Goal: Information Seeking & Learning: Learn about a topic

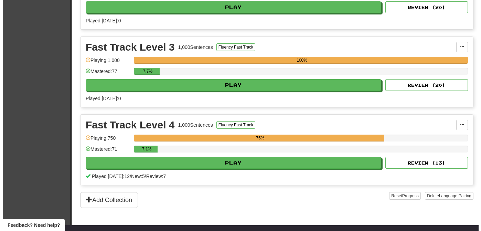
scroll to position [365, 0]
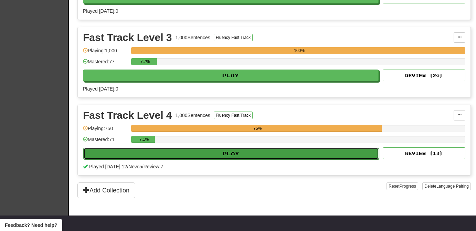
click at [339, 148] on button "Play" at bounding box center [230, 154] width 295 height 12
select select "**"
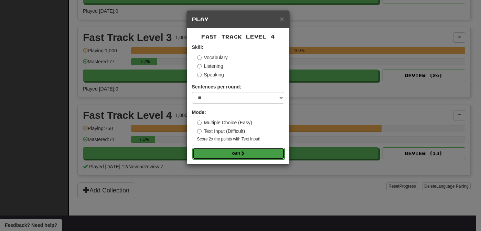
click at [271, 156] on button "Go" at bounding box center [238, 154] width 92 height 12
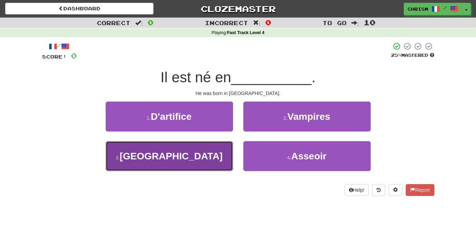
click at [213, 164] on button "3 . [GEOGRAPHIC_DATA]" at bounding box center [169, 156] width 127 height 30
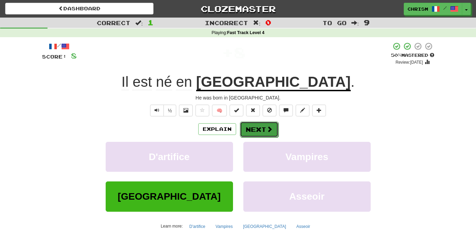
click at [267, 133] on button "Next" at bounding box center [259, 129] width 39 height 16
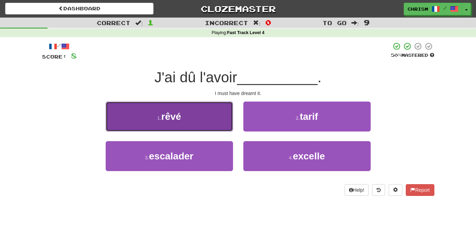
click at [225, 128] on button "1 . rêvé" at bounding box center [169, 116] width 127 height 30
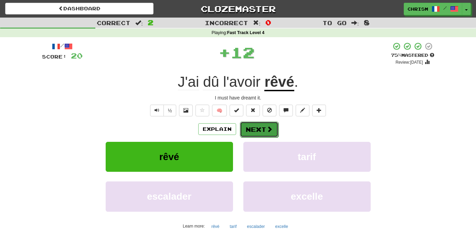
click at [271, 128] on span at bounding box center [269, 129] width 6 height 6
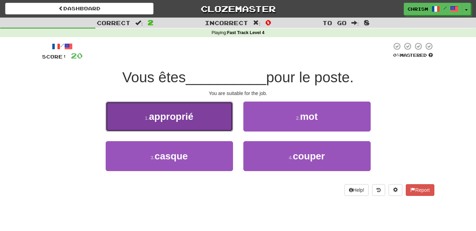
click at [221, 115] on button "1 . approprié" at bounding box center [169, 116] width 127 height 30
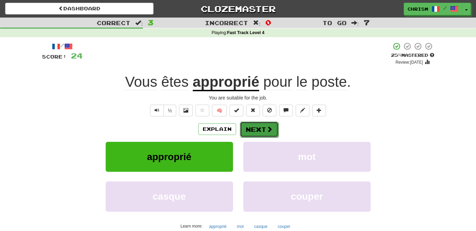
click at [268, 131] on span at bounding box center [269, 129] width 6 height 6
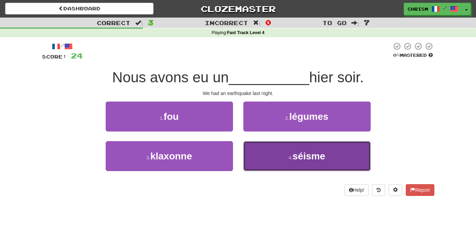
click at [275, 162] on button "4 . séisme" at bounding box center [306, 156] width 127 height 30
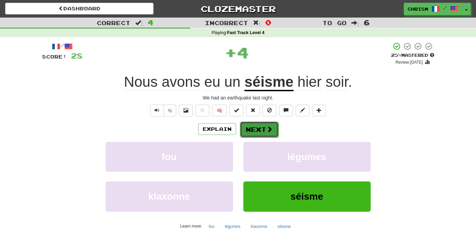
click at [261, 126] on button "Next" at bounding box center [259, 129] width 39 height 16
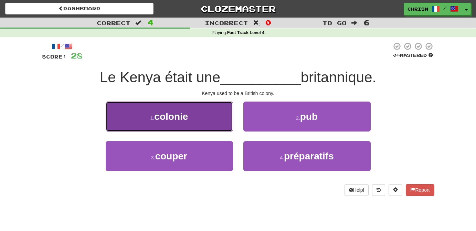
click at [208, 124] on button "1 . colonie" at bounding box center [169, 116] width 127 height 30
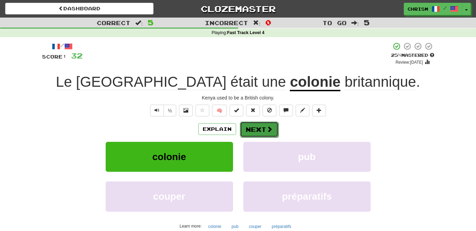
click at [258, 128] on button "Next" at bounding box center [259, 129] width 39 height 16
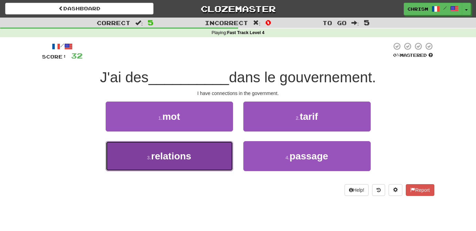
click at [223, 153] on button "3 . relations" at bounding box center [169, 156] width 127 height 30
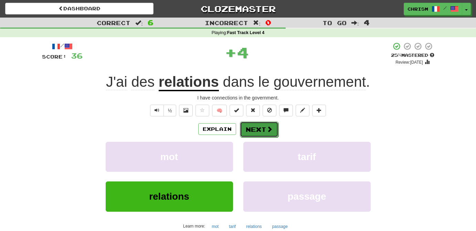
click at [259, 132] on button "Next" at bounding box center [259, 129] width 39 height 16
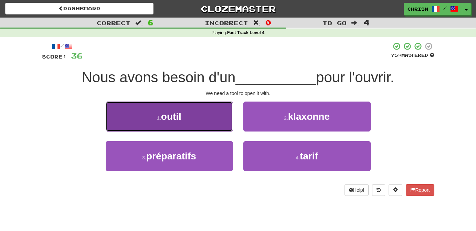
click at [214, 116] on button "1 . outil" at bounding box center [169, 116] width 127 height 30
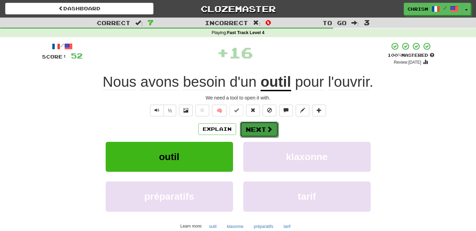
click at [253, 128] on button "Next" at bounding box center [259, 129] width 39 height 16
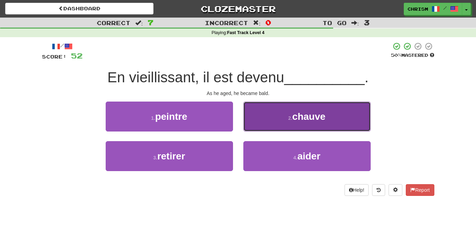
click at [280, 122] on button "2 . chauve" at bounding box center [306, 116] width 127 height 30
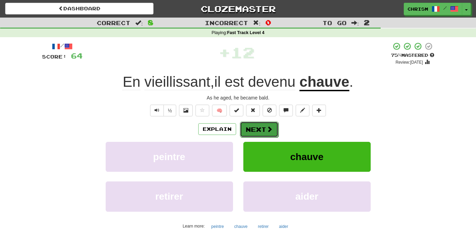
click at [266, 129] on span at bounding box center [269, 129] width 6 height 6
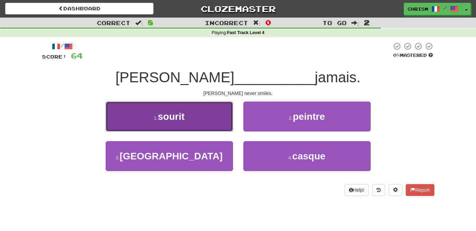
click at [226, 124] on button "1 . sourit" at bounding box center [169, 116] width 127 height 30
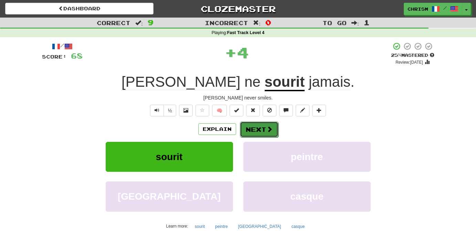
click at [252, 128] on button "Next" at bounding box center [259, 129] width 39 height 16
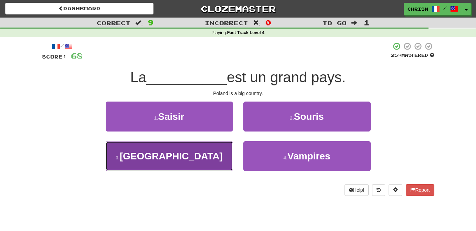
click at [216, 156] on button "3 . [GEOGRAPHIC_DATA]" at bounding box center [169, 156] width 127 height 30
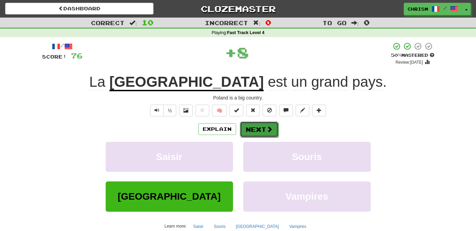
click at [261, 126] on button "Next" at bounding box center [259, 129] width 39 height 16
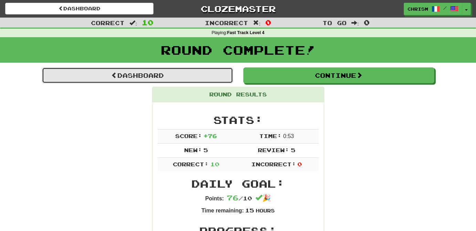
click at [213, 74] on link "Dashboard" at bounding box center [137, 75] width 191 height 16
